Goal: Task Accomplishment & Management: Complete application form

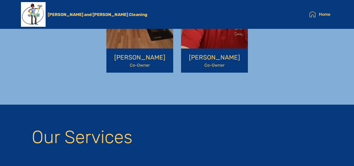
scroll to position [309, 0]
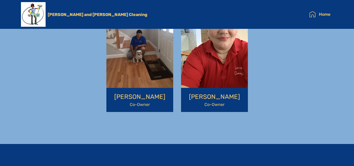
click at [148, 94] on p "[PERSON_NAME]" at bounding box center [139, 96] width 63 height 9
click at [133, 54] on img at bounding box center [139, 43] width 67 height 89
click at [200, 96] on p "[PERSON_NAME]" at bounding box center [214, 96] width 63 height 9
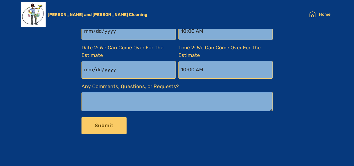
scroll to position [878, 0]
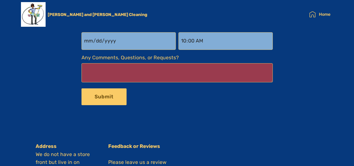
click at [174, 67] on Requests\?-formbuilder-a "Any Comments, Questions, or Requests?" at bounding box center [176, 72] width 191 height 19
paste Requests\?-formbuilder-a "Octagon Cleaning & Restoration"
type Requests\?-formbuilder-a "Octagon Cleaning & Restoration"
click at [96, 67] on Requests\?-formbuilder-a "Any Comments, Questions, or Requests?" at bounding box center [176, 72] width 191 height 19
paste Requests\?-formbuilder-a "Hi , For over 12 years, Znaly Technologies has been helping janitorial companie…"
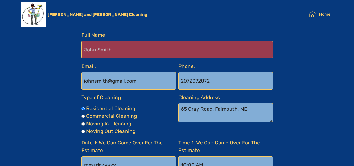
scroll to position [714, 0]
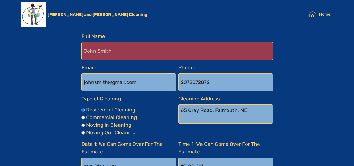
type Requests\?-formbuilder-a "Hi , For over 12 years, Znaly Technologies has been helping janitorial companie…"
click at [107, 51] on Name-formbuilder-a "Full Name" at bounding box center [176, 51] width 191 height 18
type Name-formbuilder-a "Aridoss K"
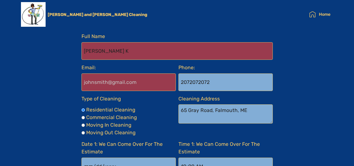
type input "aridoss@znalytechnologies.com"
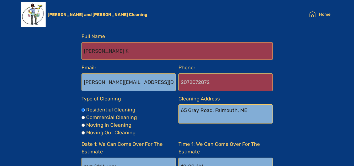
type input "09786848140"
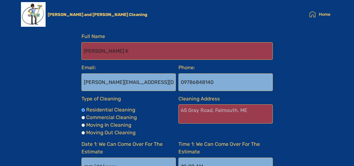
type Cleaning-formbuilder-a "No 14, Pranesh Illam, Devi Avenue, Balaji Garden, GN mills, Subramaniyam palayam"
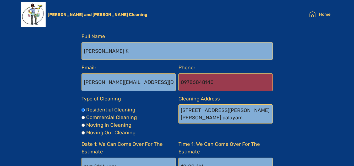
click at [183, 82] on input "09786848140" at bounding box center [225, 82] width 94 height 18
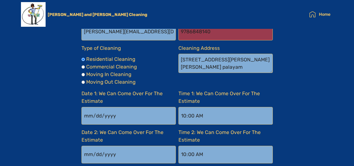
scroll to position [767, 0]
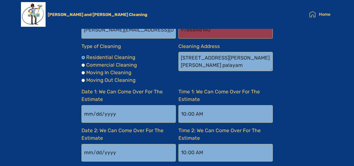
type input "9786848140"
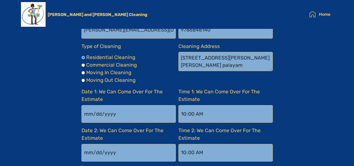
click at [82, 65] on Cleaning-formbuilder-a "Type of Cleaning" at bounding box center [82, 64] width 3 height 3
radio Cleaning-formbuilder-a "true"
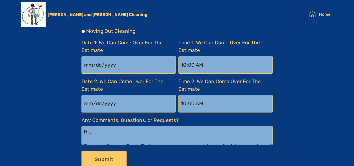
scroll to position [819, 0]
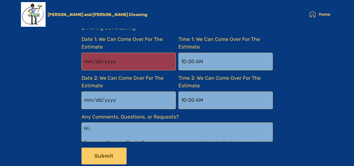
click at [137, 64] on input "[DATE]" at bounding box center [128, 62] width 94 height 18
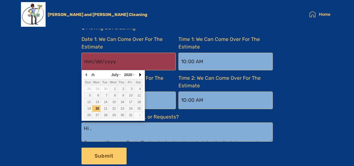
click at [140, 74] on button "button" at bounding box center [139, 75] width 5 height 8
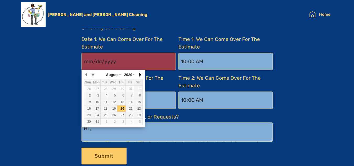
click at [140, 74] on button "button" at bounding box center [139, 75] width 5 height 8
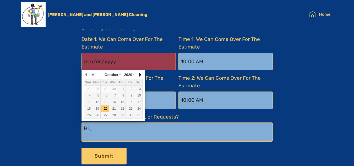
click at [140, 74] on button "button" at bounding box center [139, 75] width 5 height 8
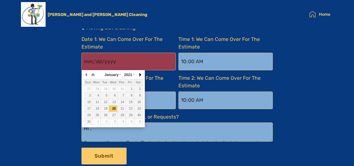
click at [140, 74] on button "button" at bounding box center [139, 75] width 5 height 8
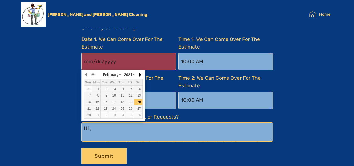
click at [140, 74] on button "button" at bounding box center [139, 75] width 5 height 8
click at [126, 74] on span "2021" at bounding box center [128, 75] width 8 height 4
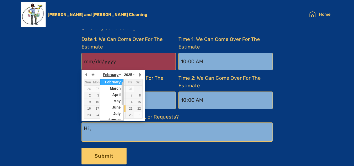
click at [119, 74] on icon at bounding box center [120, 74] width 2 height 5
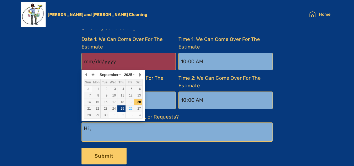
click at [122, 108] on div "25" at bounding box center [121, 108] width 8 height 5
type input "2025-09-25"
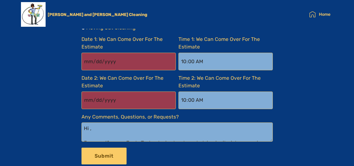
type input "2020-08-21"
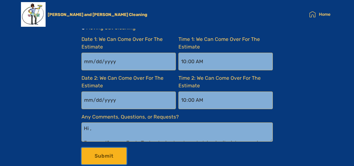
click at [105, 160] on button "Submit" at bounding box center [103, 155] width 45 height 17
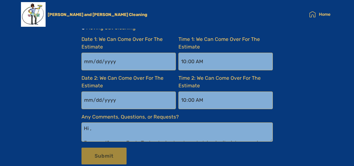
radio Cleaning-formbuilder-a "true"
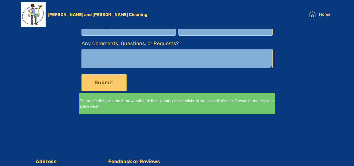
scroll to position [1025, 0]
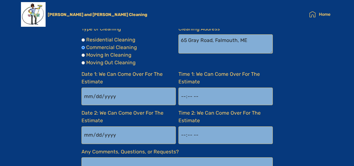
type input "2025-06-25"
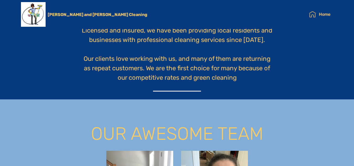
scroll to position [163, 0]
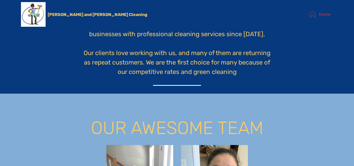
click at [329, 12] on link "Home" at bounding box center [319, 14] width 21 height 10
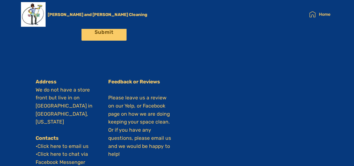
scroll to position [996, 0]
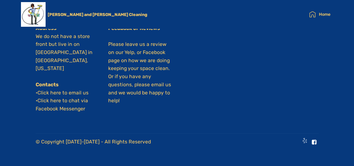
click at [315, 144] on span at bounding box center [314, 142] width 5 height 8
